Goal: Information Seeking & Learning: Compare options

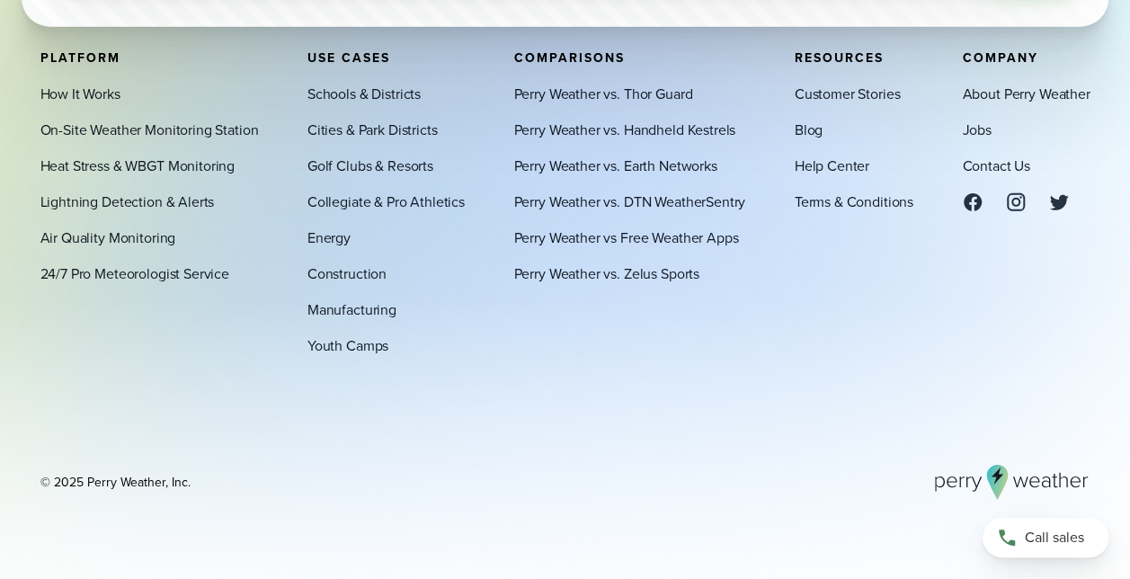
scroll to position [6094, 0]
click at [662, 199] on link "Perry Weather vs. DTN WeatherSentry" at bounding box center [630, 202] width 232 height 22
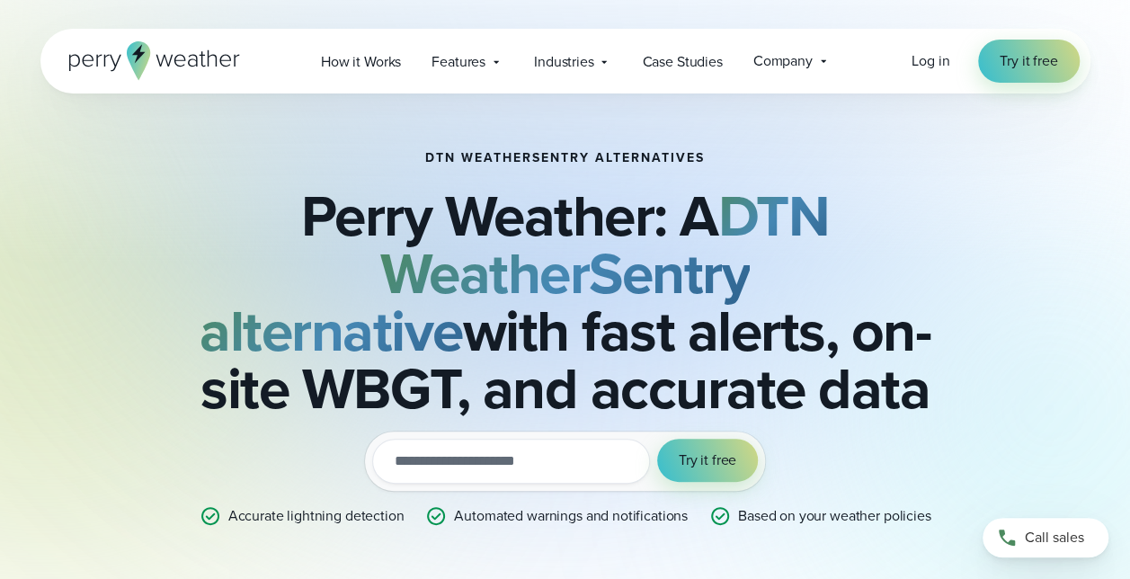
click at [1003, 355] on div "DTN WeatherSentry Alternatives Perry Weather: A DTN WeatherSentry alternative w…" at bounding box center [565, 339] width 1050 height 491
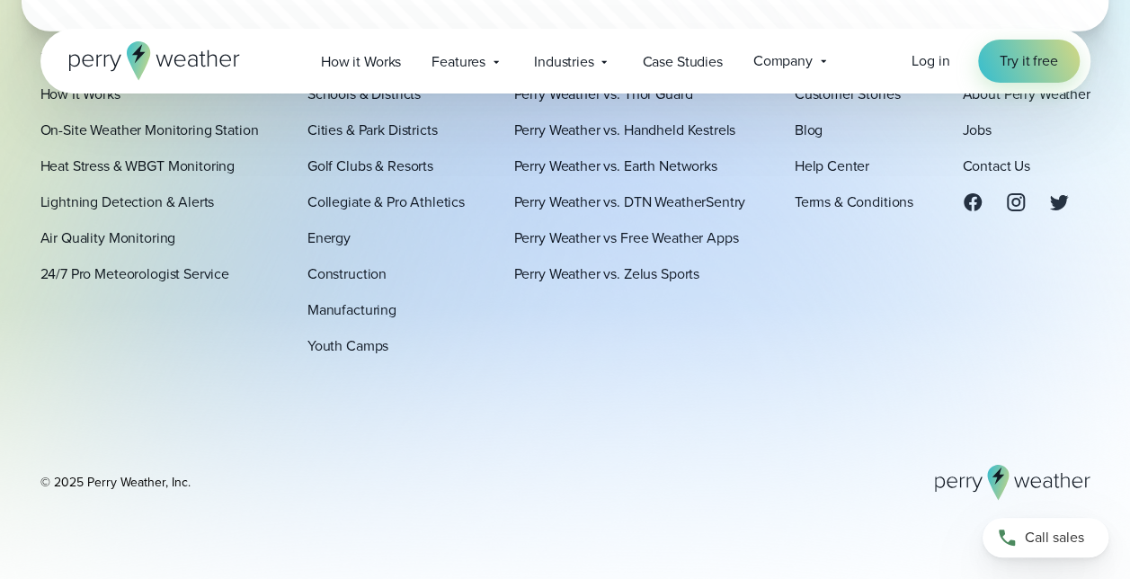
scroll to position [6272, 0]
click at [643, 167] on link "Perry Weather vs. Earth Networks" at bounding box center [615, 166] width 203 height 22
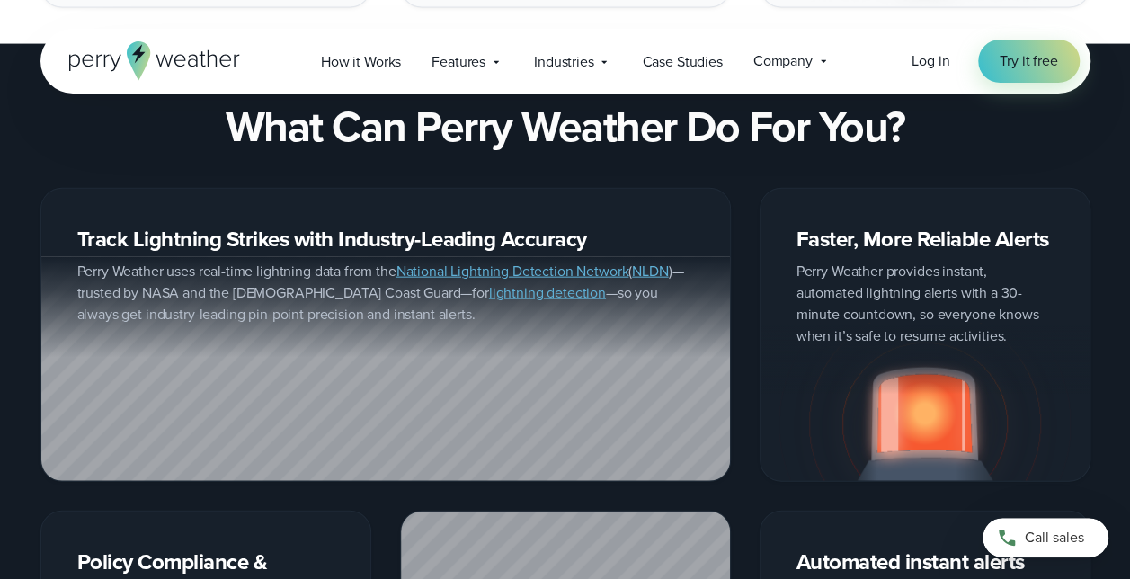
scroll to position [1938, 0]
